Goal: Task Accomplishment & Management: Manage account settings

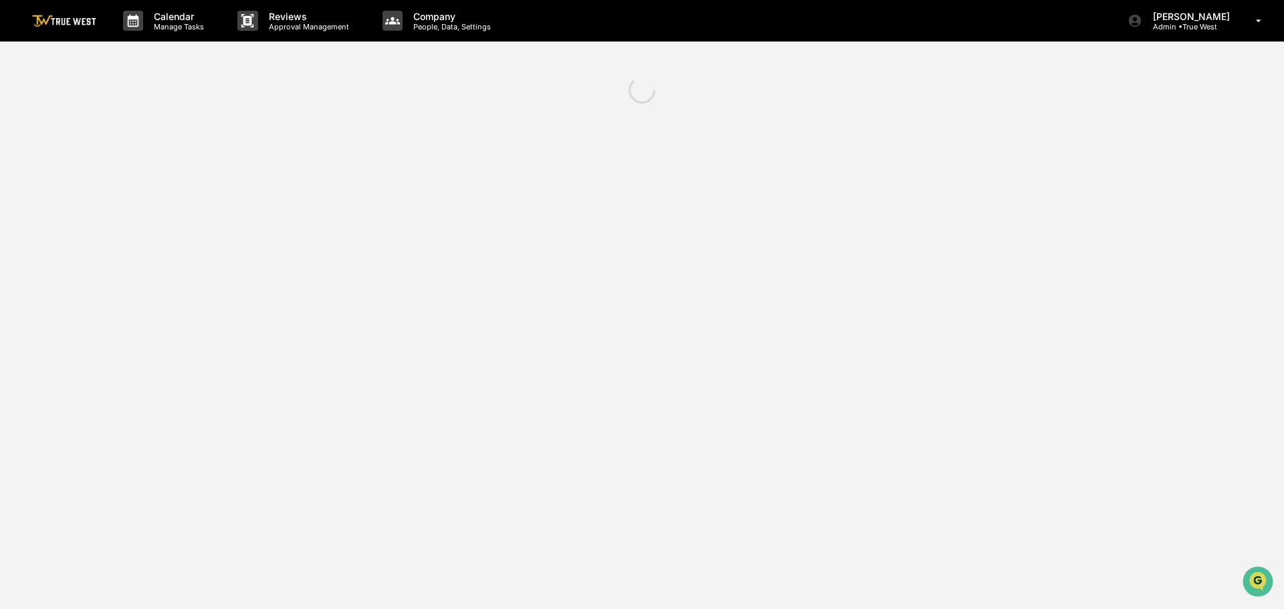
click at [1096, 227] on div "Calendar Manage Tasks Reviews Approval Management Company People, Data, Setting…" at bounding box center [642, 304] width 1284 height 609
click at [1190, 17] on p "[PERSON_NAME]" at bounding box center [1189, 16] width 94 height 11
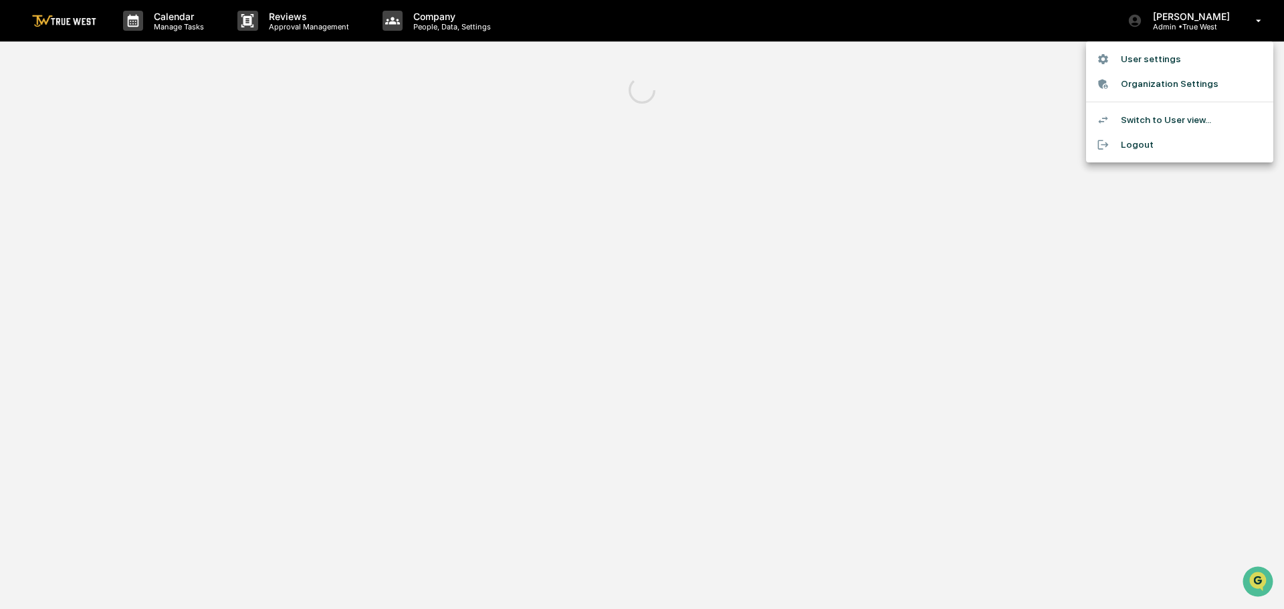
click at [577, 207] on div at bounding box center [642, 304] width 1284 height 609
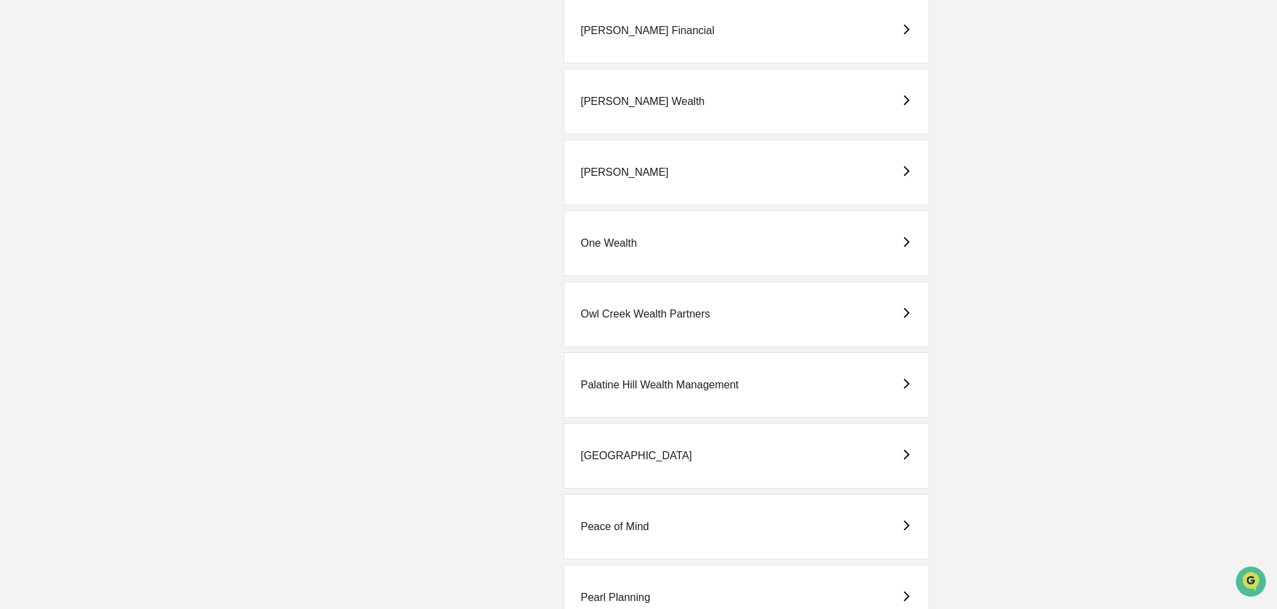
scroll to position [1471, 0]
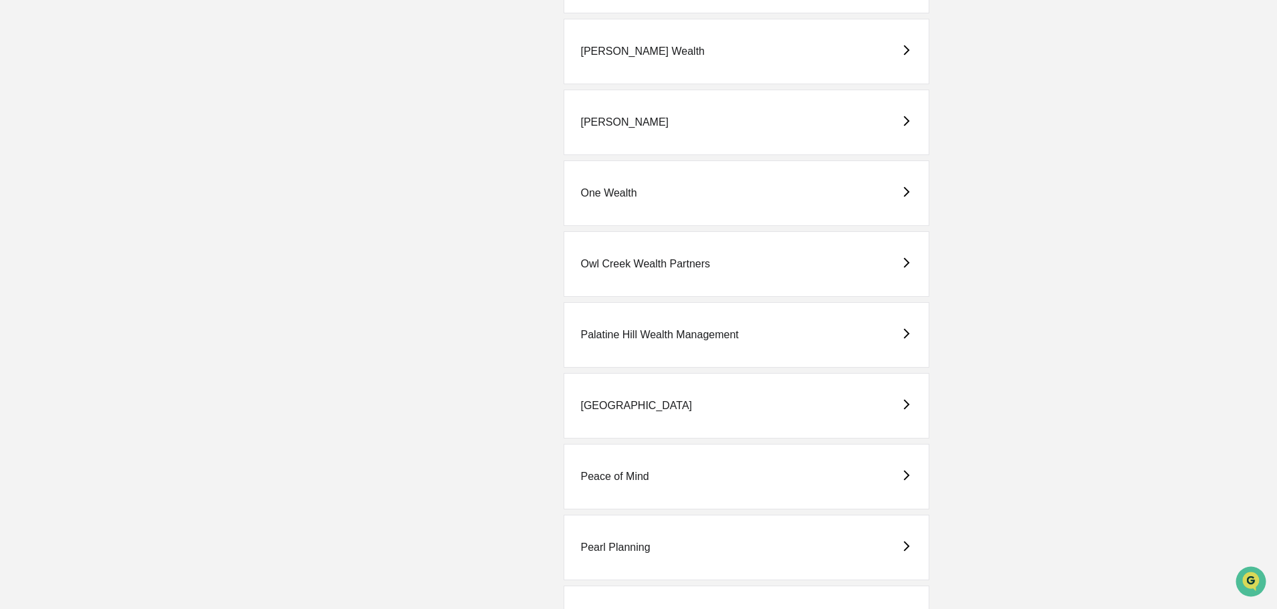
click at [619, 407] on div "Park Square" at bounding box center [636, 406] width 112 height 12
